Goal: Find specific page/section: Find specific page/section

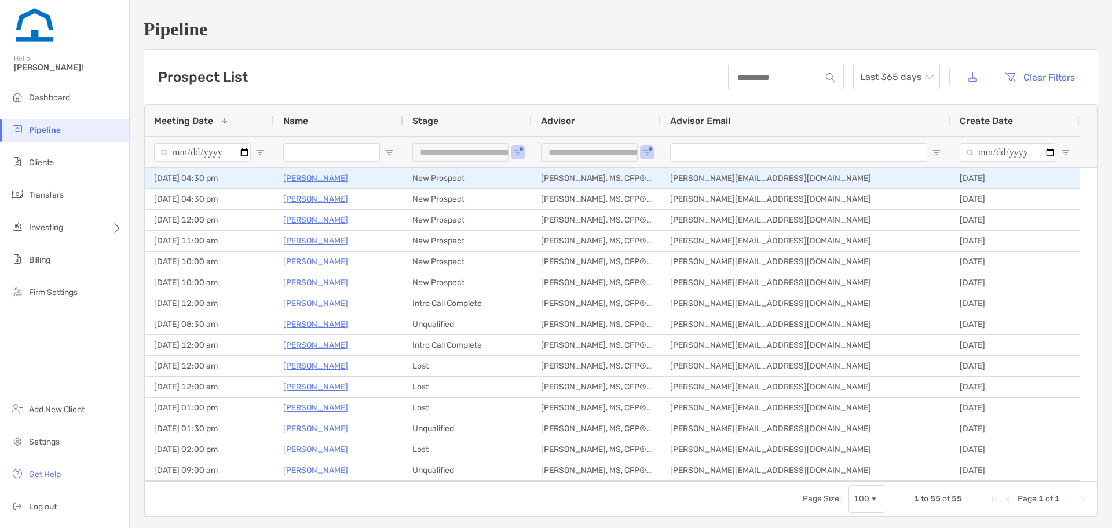
click at [292, 177] on p "[PERSON_NAME]" at bounding box center [315, 178] width 65 height 14
click at [320, 175] on p "[PERSON_NAME]" at bounding box center [315, 178] width 65 height 14
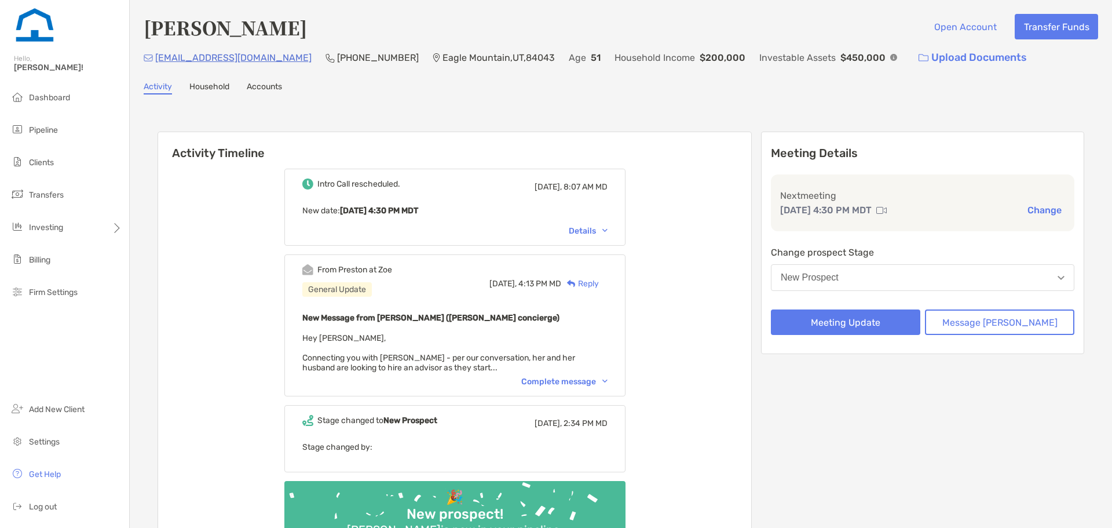
click at [576, 379] on div "Complete message" at bounding box center [564, 381] width 86 height 10
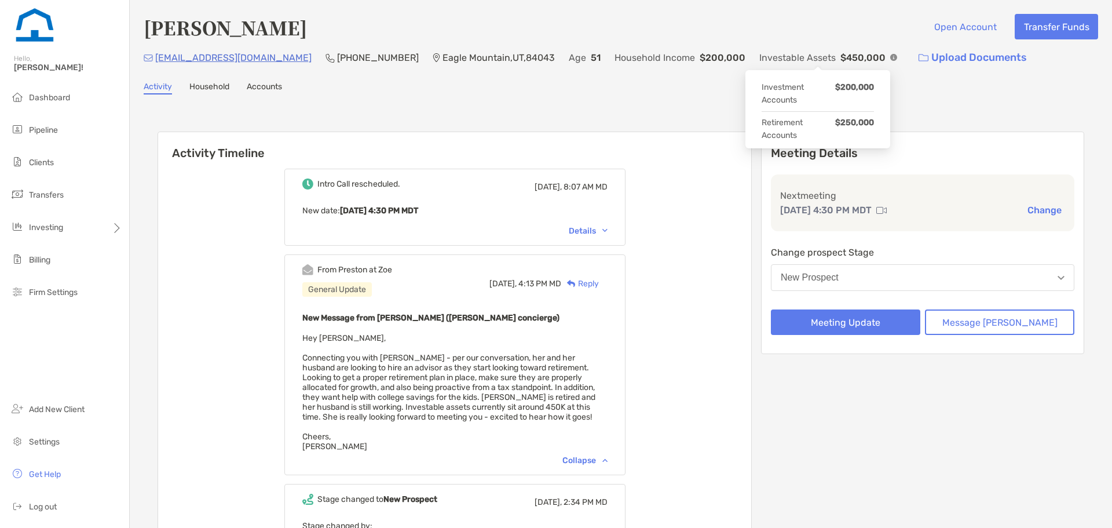
click at [890, 58] on img at bounding box center [893, 57] width 7 height 7
click at [688, 87] on div "Activity Household Accounts" at bounding box center [621, 88] width 954 height 13
click at [642, 126] on div "Activity Timeline Intro Call rescheduled. Today, 8:07 AM MD New date : Wed, Oct…" at bounding box center [620, 388] width 926 height 536
click at [639, 128] on div "Activity Timeline Intro Call rescheduled. Today, 8:07 AM MD New date : Wed, Oct…" at bounding box center [620, 388] width 926 height 536
drag, startPoint x: 251, startPoint y: 57, endPoint x: 156, endPoint y: 54, distance: 95.6
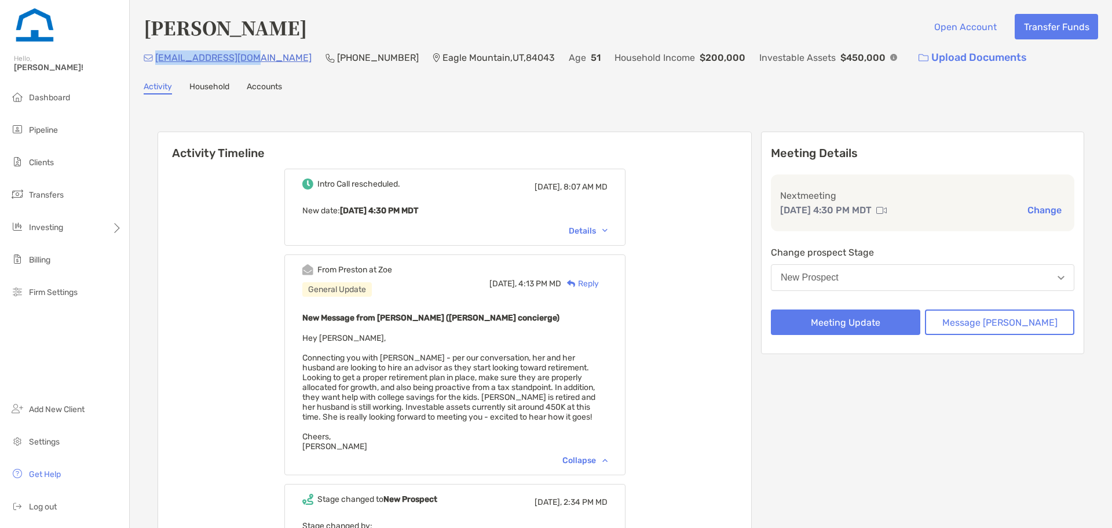
click at [156, 54] on div "tearose26@gmail.com (302) 312-6594 Eagle Mountain , UT , 84043 Age 51 Household…" at bounding box center [621, 57] width 954 height 25
copy p "[EMAIL_ADDRESS][DOMAIN_NAME]"
click at [307, 23] on div "Tierza Askren Open Account Transfer Funds" at bounding box center [621, 27] width 954 height 27
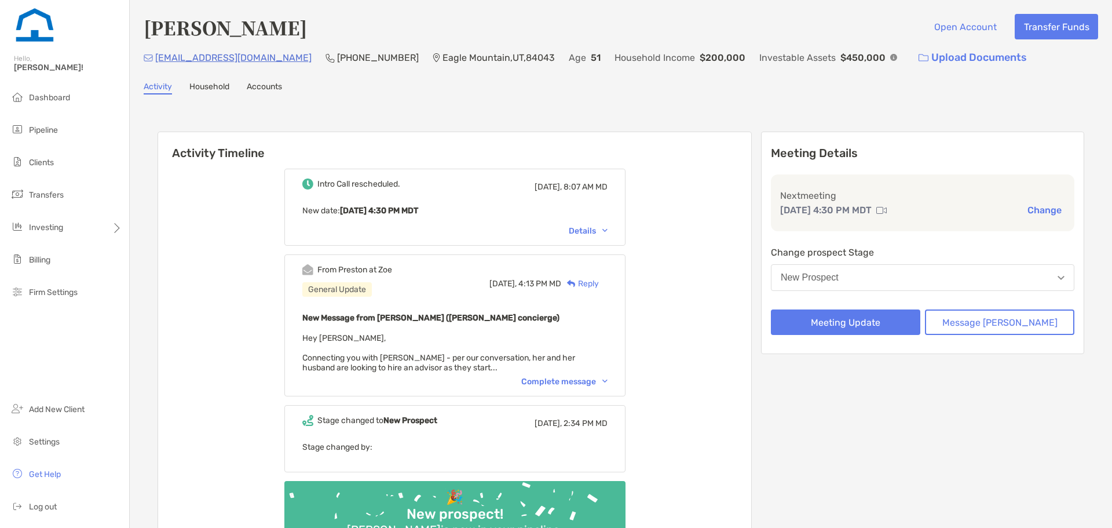
click at [601, 230] on div "Details" at bounding box center [588, 231] width 39 height 10
